Goal: Task Accomplishment & Management: Manage account settings

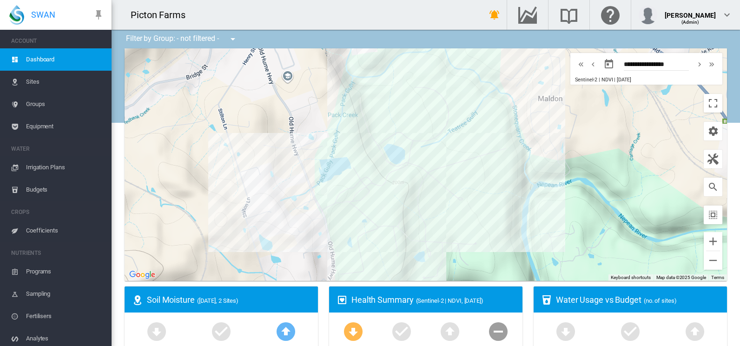
click at [30, 164] on span "Irrigation Plans" at bounding box center [65, 167] width 78 height 22
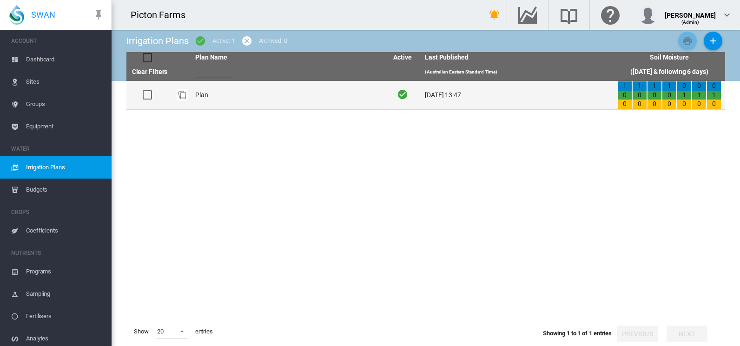
click at [244, 85] on td "Plan" at bounding box center [287, 95] width 192 height 28
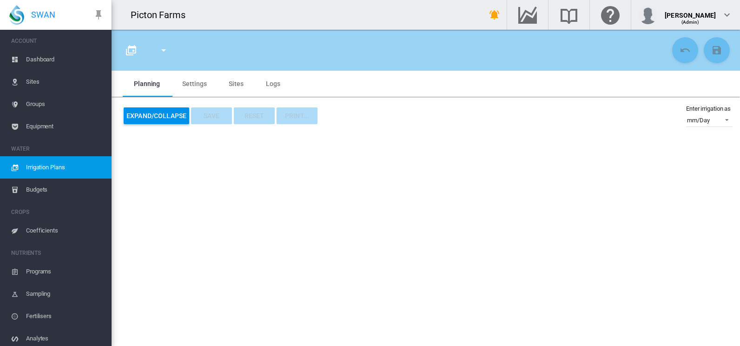
click at [44, 55] on span "Dashboard" at bounding box center [65, 59] width 78 height 22
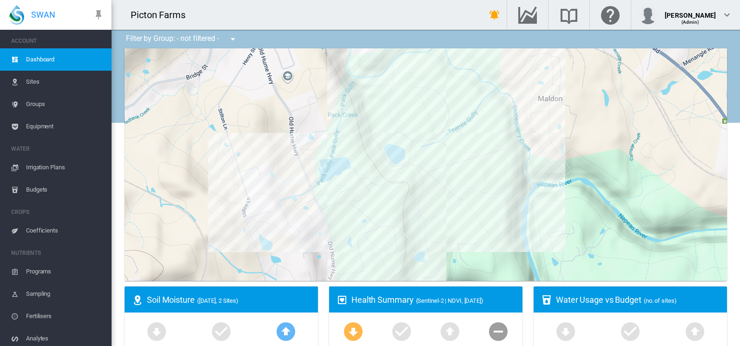
click at [37, 84] on span "Sites" at bounding box center [65, 82] width 78 height 22
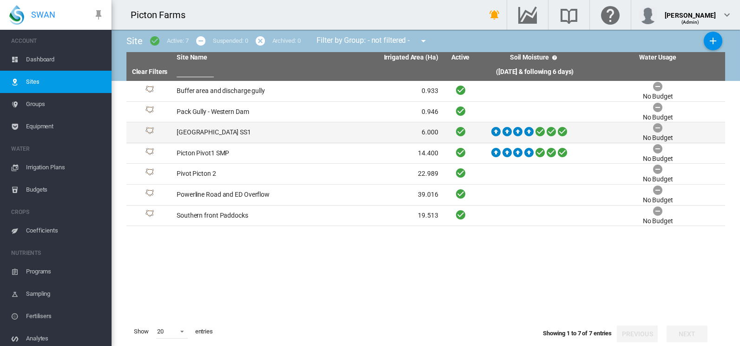
click at [238, 131] on td "[GEOGRAPHIC_DATA] SS1" at bounding box center [240, 132] width 134 height 20
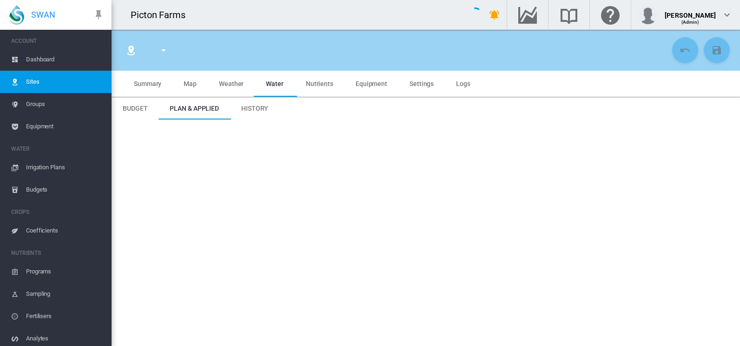
type input "*****"
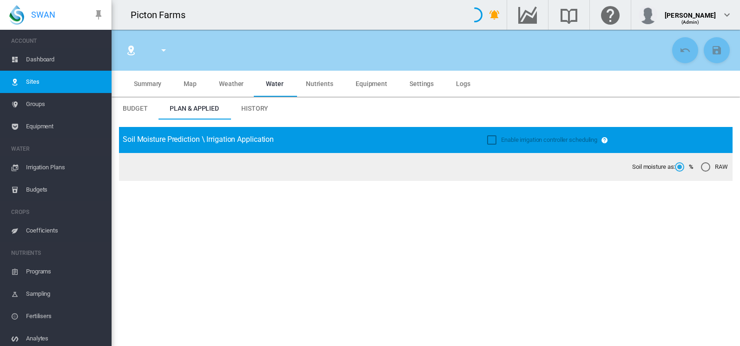
type input "**********"
type input "*********"
type input "***"
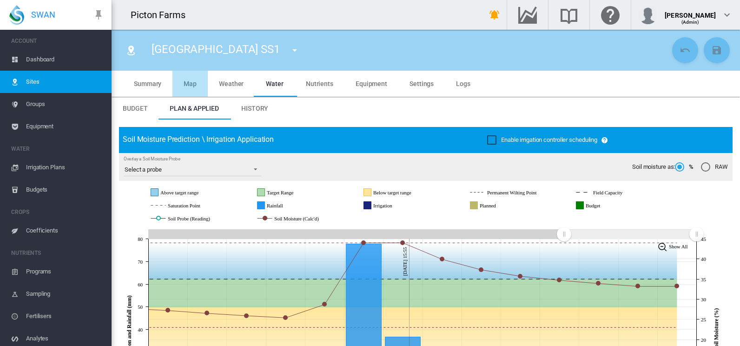
click at [198, 85] on md-tab-item "Map" at bounding box center [189, 84] width 35 height 26
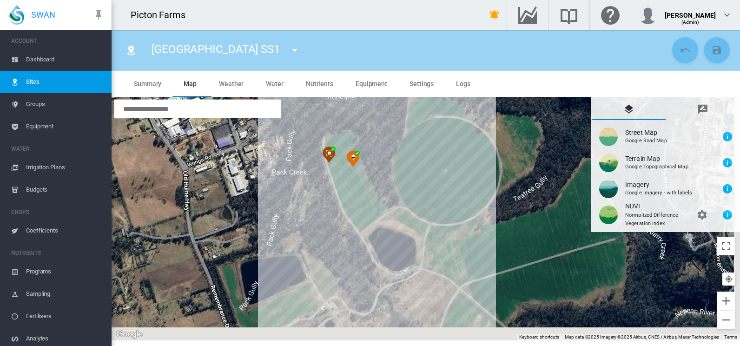
drag, startPoint x: 313, startPoint y: 209, endPoint x: 237, endPoint y: 163, distance: 88.6
click at [237, 163] on div at bounding box center [426, 218] width 628 height 243
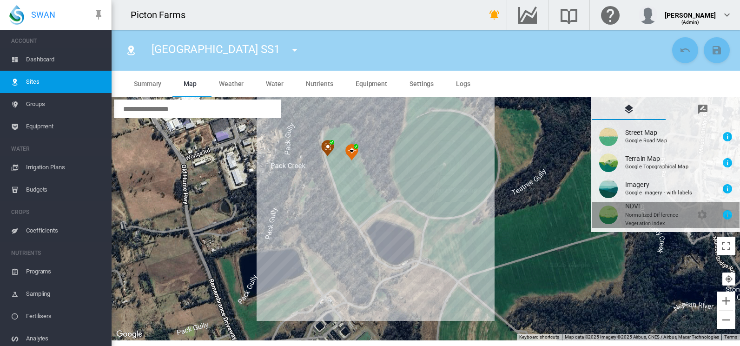
click at [604, 217] on button "NDVI\a \a \a Normalized Difference\a \a Vegetation Index\a \a \a \a \a\a \a \a …" at bounding box center [665, 215] width 148 height 26
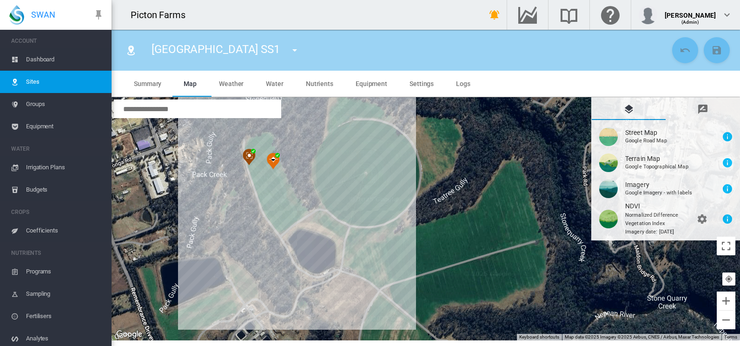
drag, startPoint x: 545, startPoint y: 184, endPoint x: 456, endPoint y: 191, distance: 89.1
click at [456, 191] on div at bounding box center [426, 218] width 628 height 243
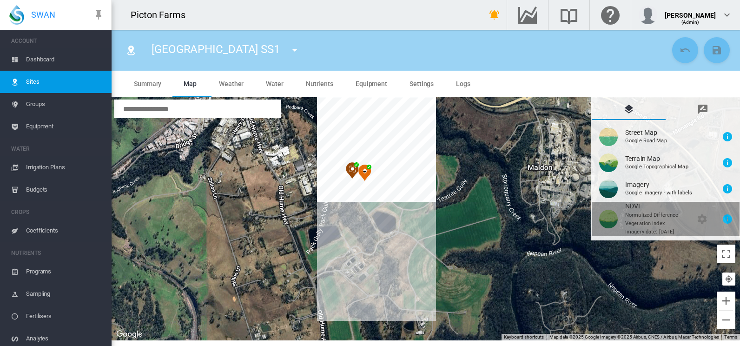
click at [645, 221] on button "NDVI\a \a \a Normalized Difference\a \a Vegetation Index\a \a \a \a \a\a \a \a …" at bounding box center [665, 219] width 148 height 34
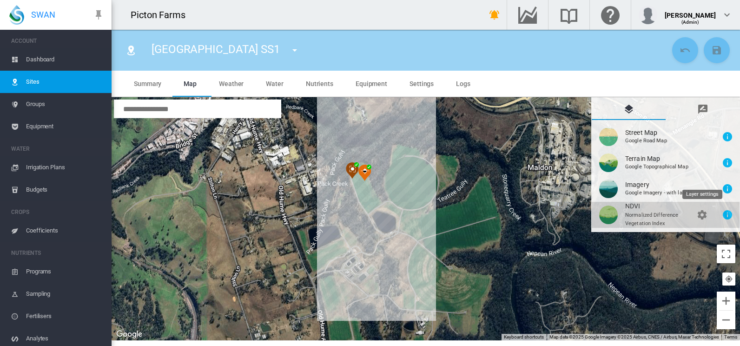
click at [702, 217] on md-icon "icon-cog" at bounding box center [701, 214] width 11 height 11
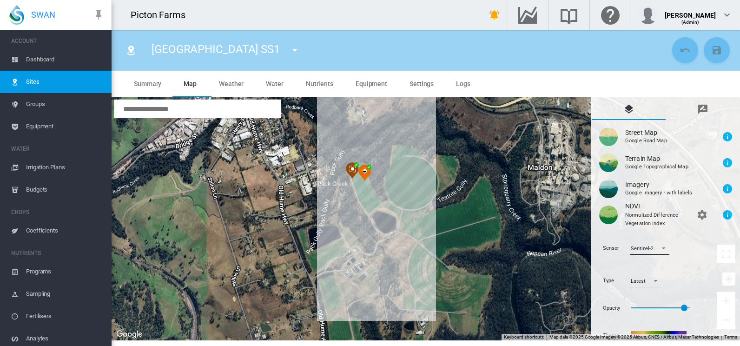
click at [665, 252] on md-select-value "Sentinel-2" at bounding box center [649, 248] width 39 height 14
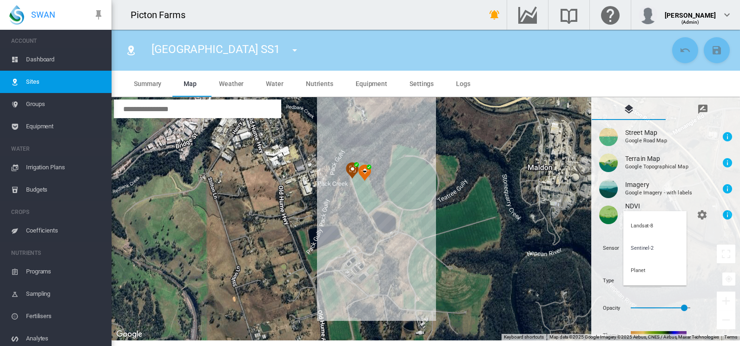
click at [593, 245] on md-backdrop at bounding box center [370, 173] width 740 height 346
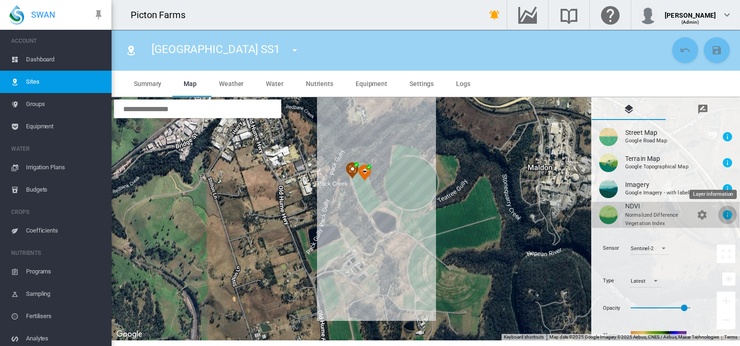
click at [726, 215] on md-icon "icon-information" at bounding box center [727, 214] width 11 height 11
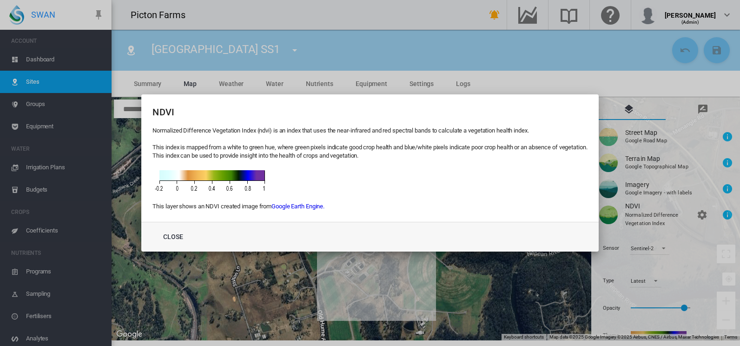
click at [370, 205] on div "Normalized Difference Vegetation Index (ndvi) is an index that uses the near-in…" at bounding box center [369, 168] width 434 height 84
click at [388, 52] on div "NDVI Normalized Difference Vegetation Index (ndvi) is an index that uses the ne…" at bounding box center [370, 173] width 740 height 346
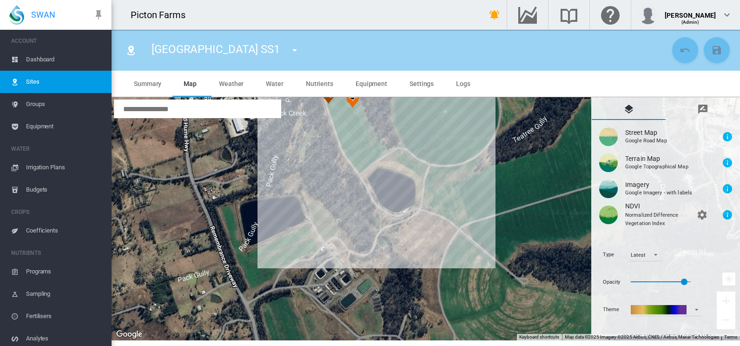
scroll to position [38, 0]
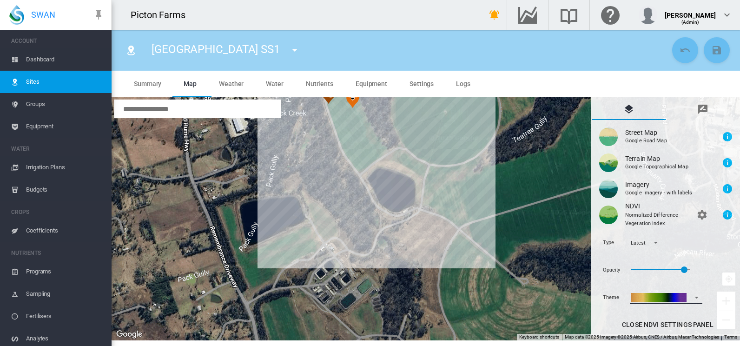
click at [700, 299] on md-select-value at bounding box center [666, 297] width 72 height 14
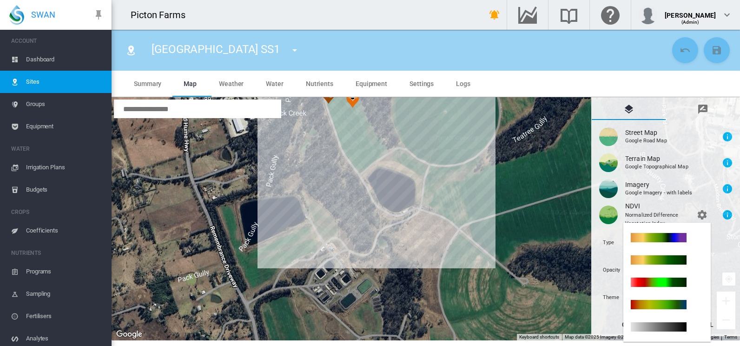
click at [722, 242] on md-backdrop at bounding box center [370, 173] width 740 height 346
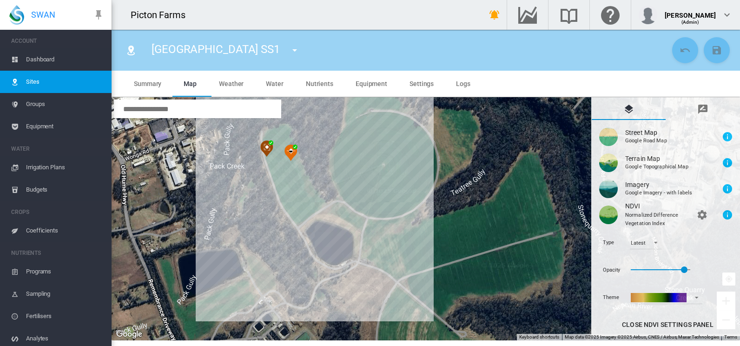
drag, startPoint x: 415, startPoint y: 181, endPoint x: 353, endPoint y: 244, distance: 88.7
click at [353, 244] on div at bounding box center [426, 218] width 628 height 243
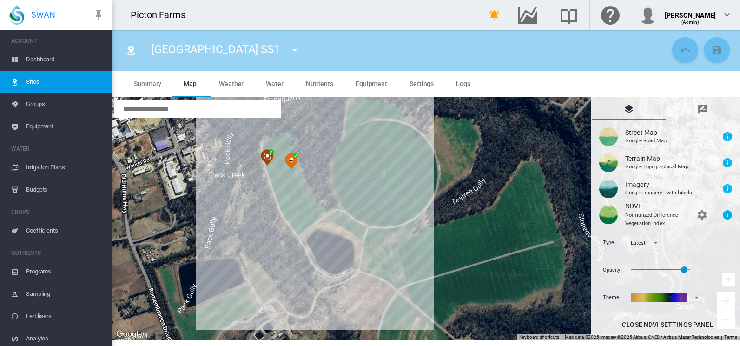
click at [287, 200] on div at bounding box center [426, 218] width 628 height 243
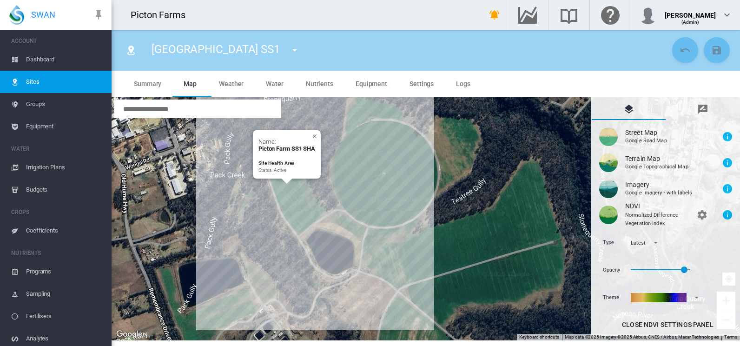
click at [316, 136] on div "Name: [GEOGRAPHIC_DATA] SS1 SHA Site Health Area Status: Active" at bounding box center [287, 154] width 68 height 48
click at [314, 138] on div "Name: [GEOGRAPHIC_DATA] SS1 SHA Site Health Area Status: Active" at bounding box center [286, 155] width 57 height 35
click at [315, 135] on div "Name: [GEOGRAPHIC_DATA] SS1 SHA Site Health Area Status: Active" at bounding box center [287, 154] width 68 height 48
click at [315, 136] on div "Name: [GEOGRAPHIC_DATA] SS1 SHA Site Health Area Status: Active" at bounding box center [287, 154] width 68 height 48
click at [313, 138] on div at bounding box center [286, 134] width 57 height 8
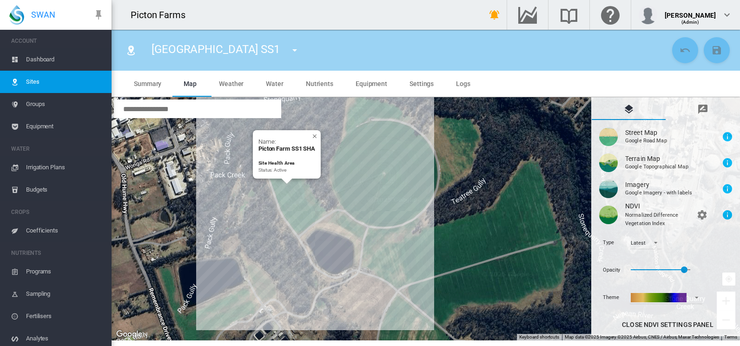
click at [448, 228] on div "Name: [GEOGRAPHIC_DATA] SS1 SHA Site Health Area Status: Active" at bounding box center [426, 218] width 628 height 243
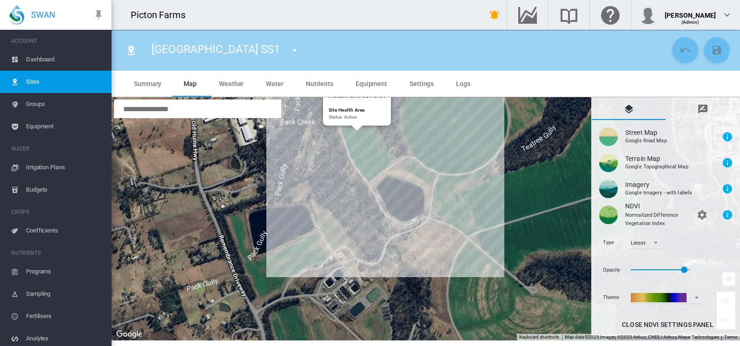
drag, startPoint x: 452, startPoint y: 245, endPoint x: 517, endPoint y: 190, distance: 85.7
click at [519, 190] on div "Name: [GEOGRAPHIC_DATA] SS1 SHA Site Health Area Status: Active" at bounding box center [426, 218] width 628 height 243
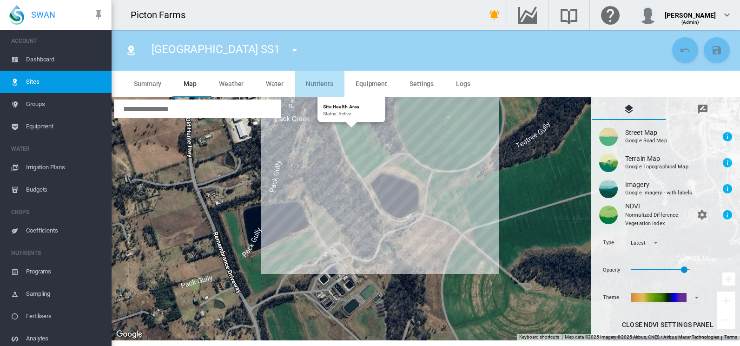
click at [319, 81] on span "Nutrients" at bounding box center [319, 83] width 27 height 7
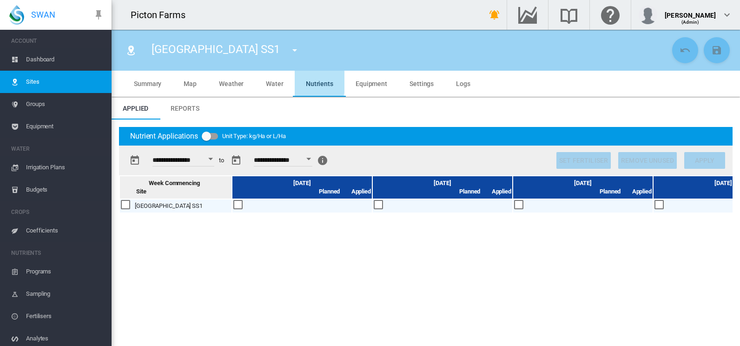
click at [295, 82] on md-tab-item "Nutrients" at bounding box center [320, 84] width 50 height 26
click at [276, 85] on span "Water" at bounding box center [275, 83] width 18 height 7
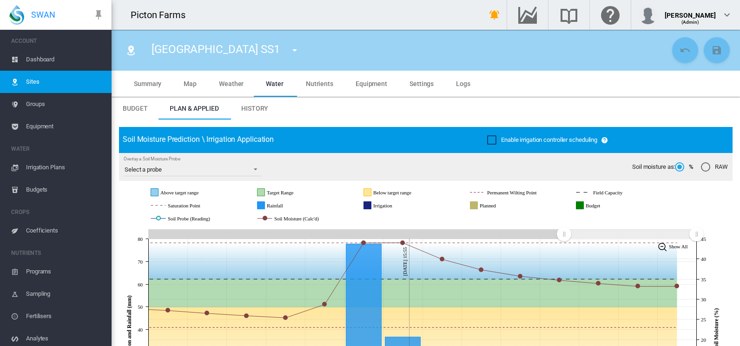
click at [218, 79] on md-tab-item "Weather" at bounding box center [231, 84] width 47 height 26
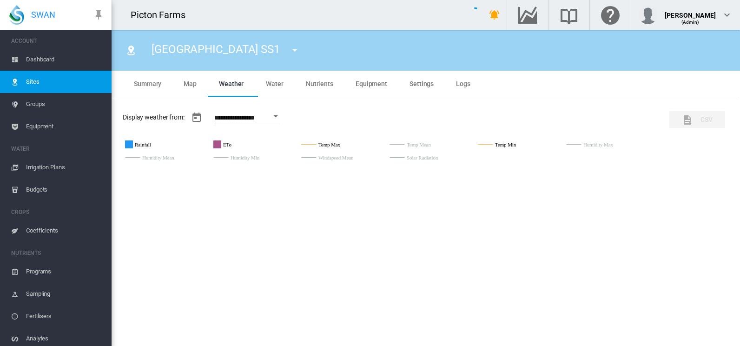
click at [177, 82] on md-tab-item "Map" at bounding box center [189, 84] width 35 height 26
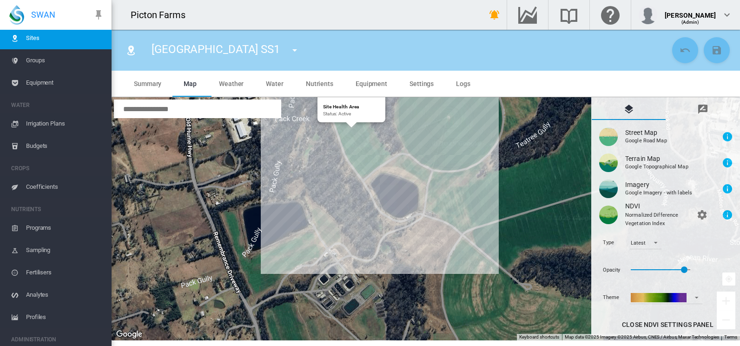
scroll to position [0, 0]
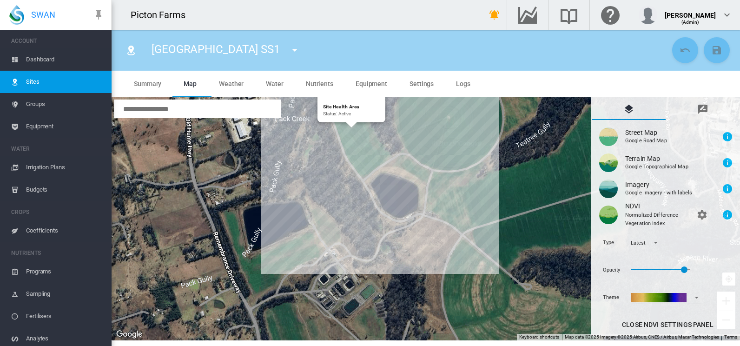
click at [51, 63] on span "Dashboard" at bounding box center [65, 59] width 78 height 22
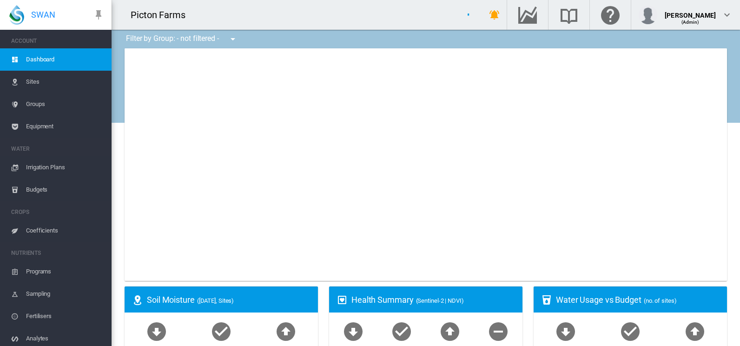
type input "**********"
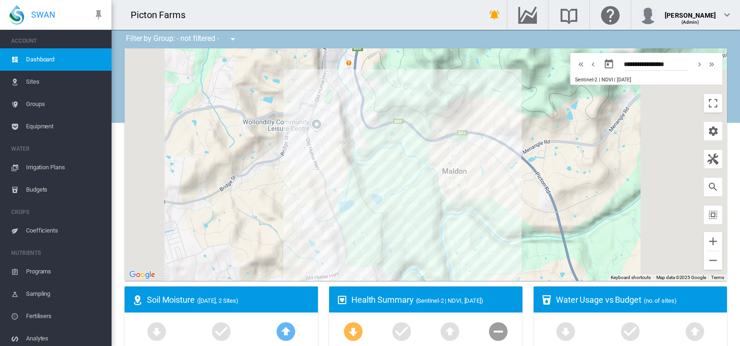
click at [426, 299] on span "(Sentinel-2 | NDVI, [DATE])" at bounding box center [449, 300] width 67 height 7
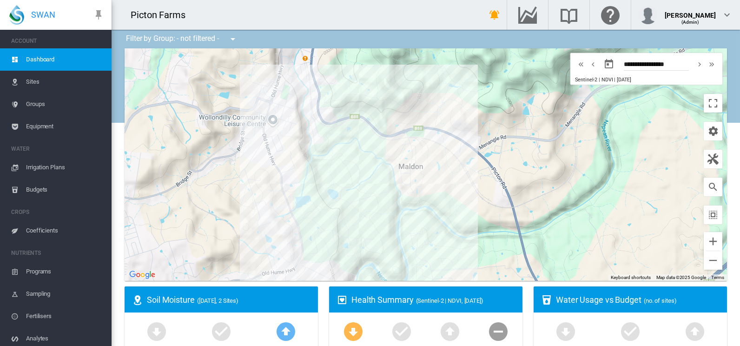
drag, startPoint x: 395, startPoint y: 198, endPoint x: 523, endPoint y: 197, distance: 127.8
click at [523, 197] on div at bounding box center [426, 164] width 602 height 232
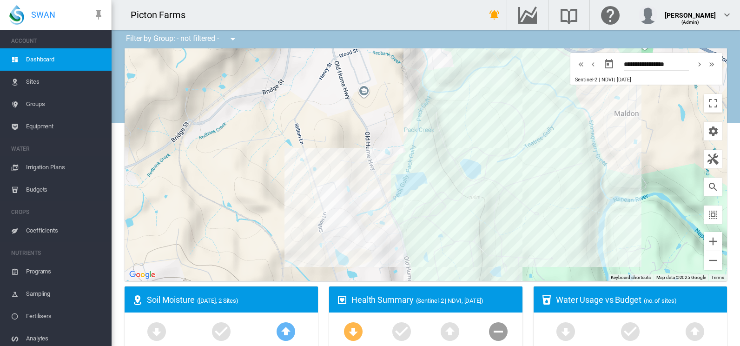
click at [50, 84] on span "Sites" at bounding box center [65, 82] width 78 height 22
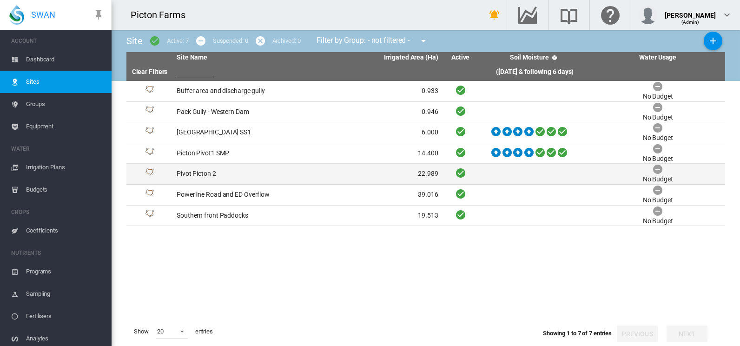
click at [506, 178] on td at bounding box center [535, 174] width 112 height 20
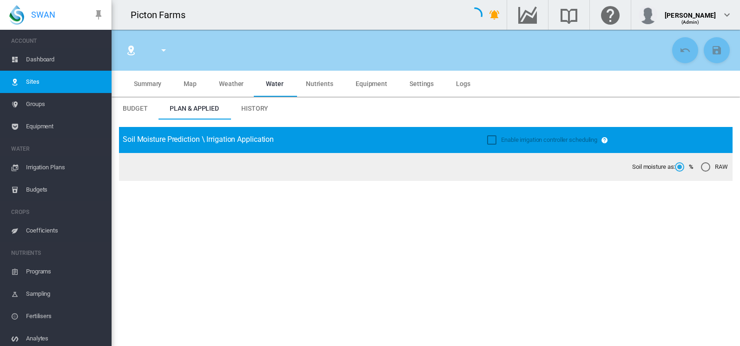
type input "**********"
type input "*********"
type input "***"
type input "******"
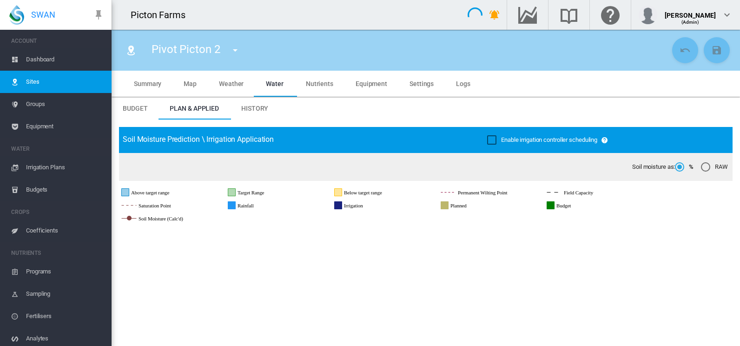
click at [184, 85] on span "Map" at bounding box center [190, 83] width 13 height 7
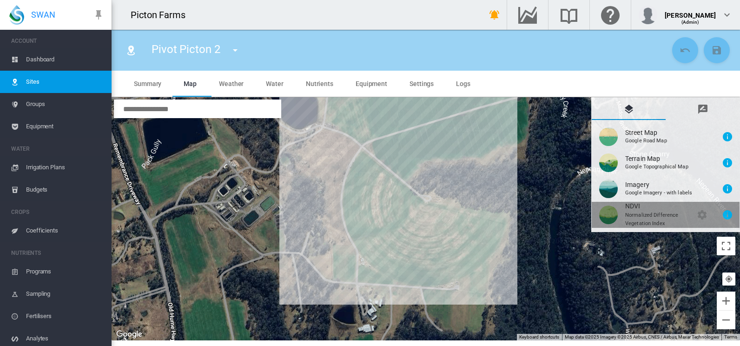
click at [651, 220] on button "NDVI\a \a \a Normalized Difference\a \a Vegetation Index\a \a \a \a \a\a \a \a …" at bounding box center [665, 215] width 148 height 26
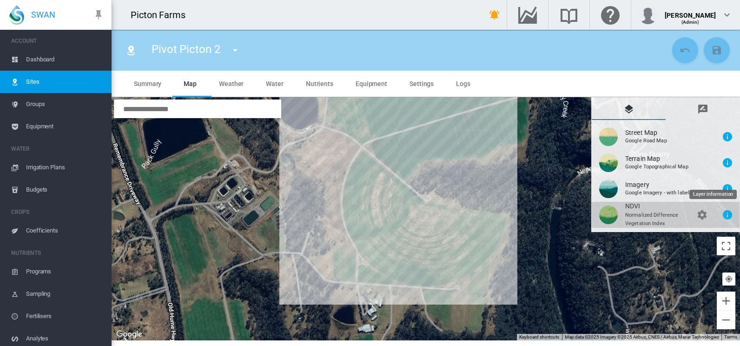
click at [724, 216] on md-icon "icon-information" at bounding box center [727, 214] width 11 height 11
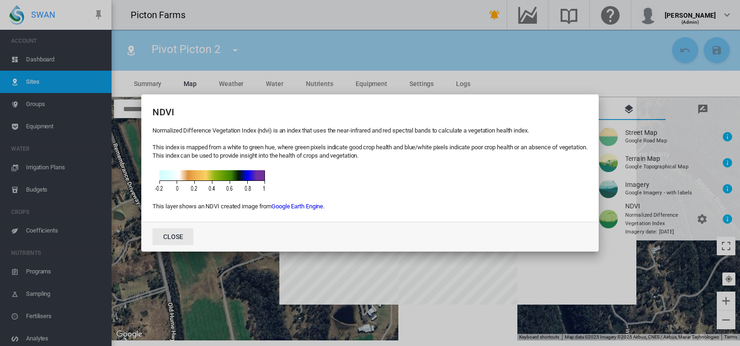
click at [164, 236] on button "Close" at bounding box center [172, 236] width 41 height 17
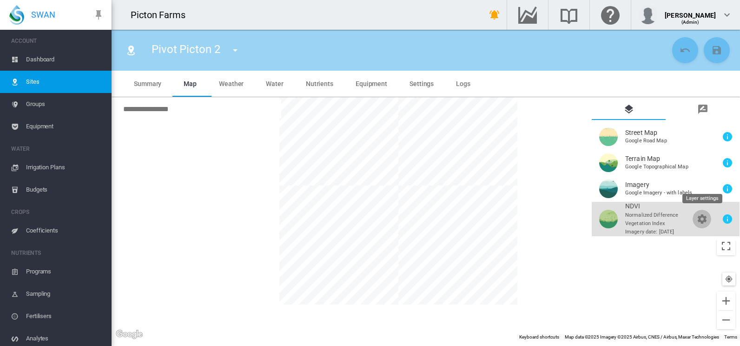
click at [703, 221] on md-icon "icon-cog" at bounding box center [701, 218] width 11 height 11
click at [728, 216] on md-icon "icon-information" at bounding box center [727, 218] width 11 height 11
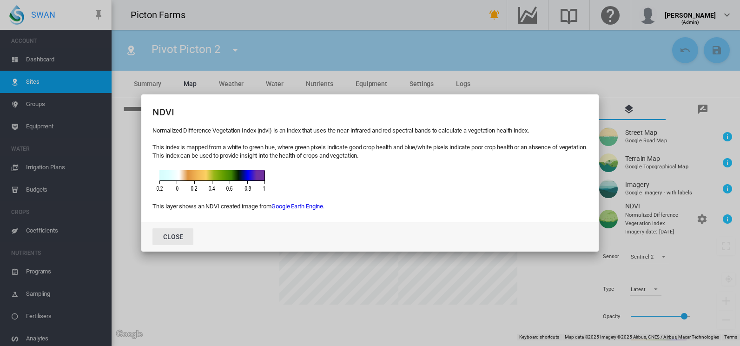
click at [175, 244] on button "Close" at bounding box center [172, 236] width 41 height 17
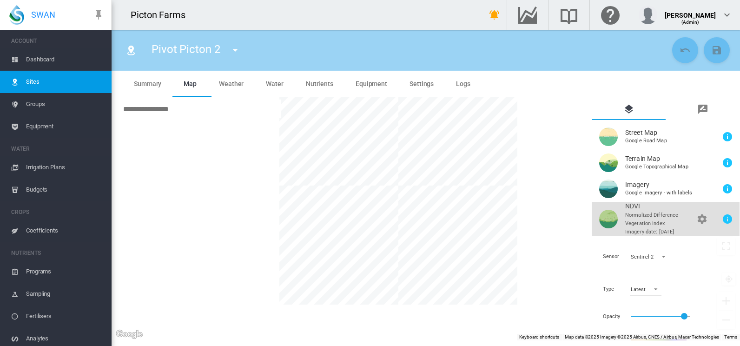
click at [672, 212] on button "NDVI\a \a \a Normalized Difference\a \a Vegetation Index\a \a \a \a \a\a \a \a …" at bounding box center [665, 219] width 148 height 34
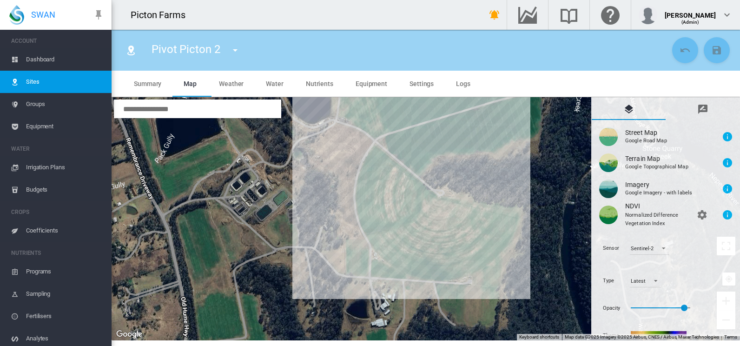
drag, startPoint x: 412, startPoint y: 169, endPoint x: 426, endPoint y: 166, distance: 14.8
click at [426, 166] on div at bounding box center [426, 218] width 628 height 243
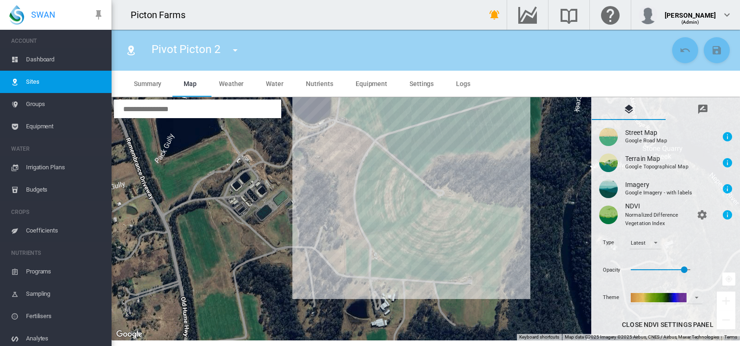
click at [144, 84] on span "Summary" at bounding box center [147, 83] width 27 height 7
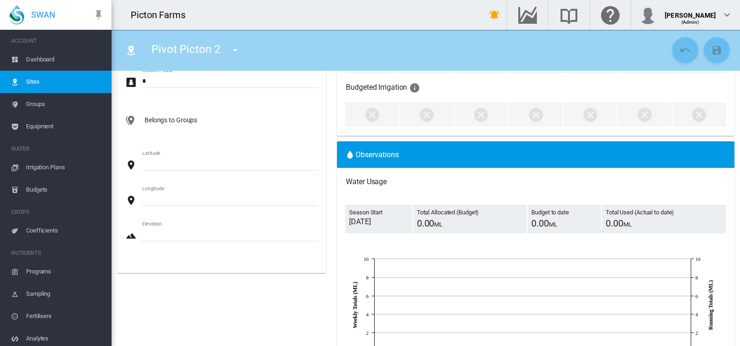
scroll to position [279, 0]
